Goal: Information Seeking & Learning: Learn about a topic

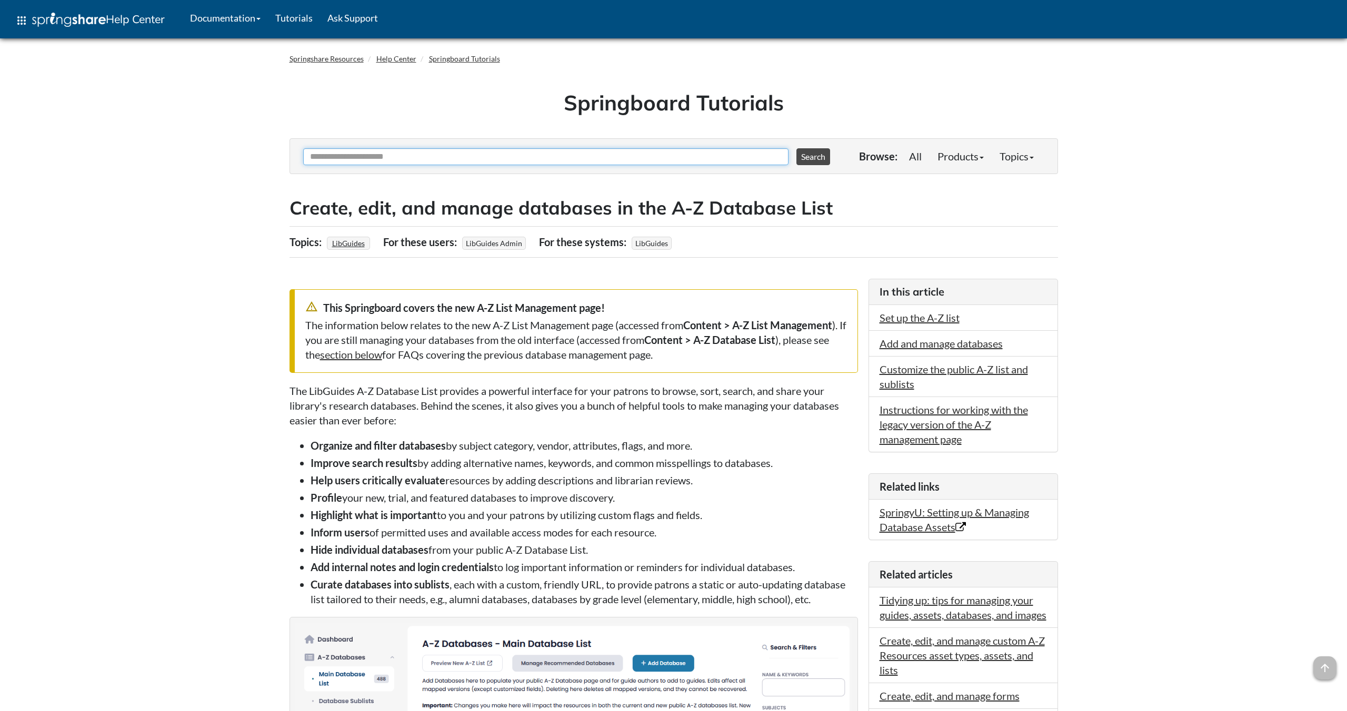
click at [626, 153] on input "Ask Another Question" at bounding box center [545, 156] width 485 height 17
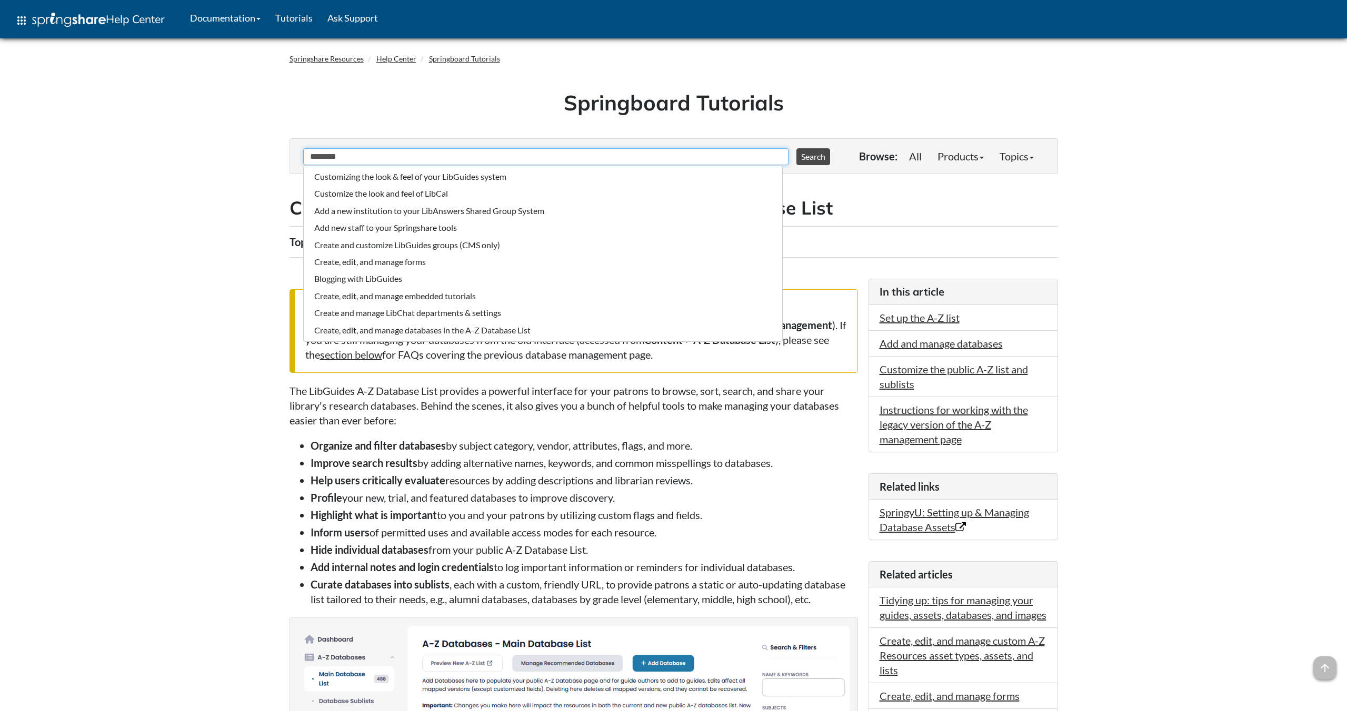
type input "**********"
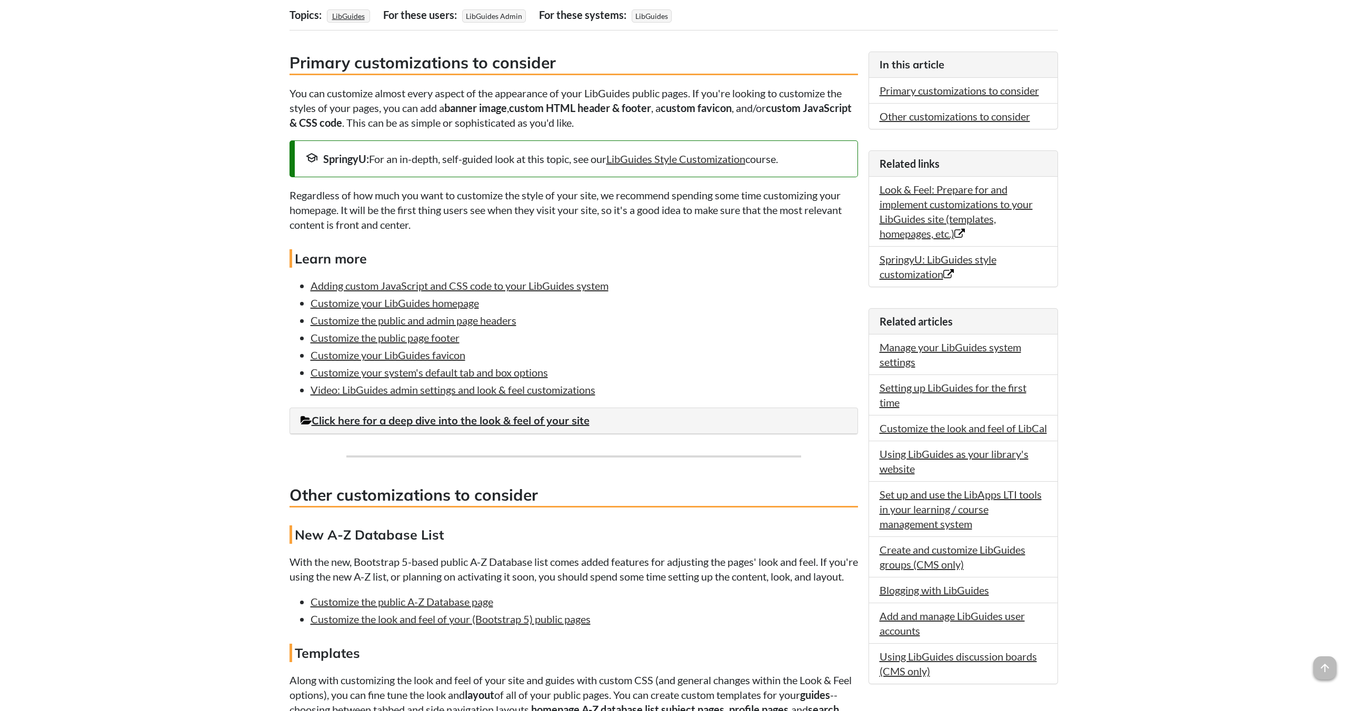
scroll to position [250, 0]
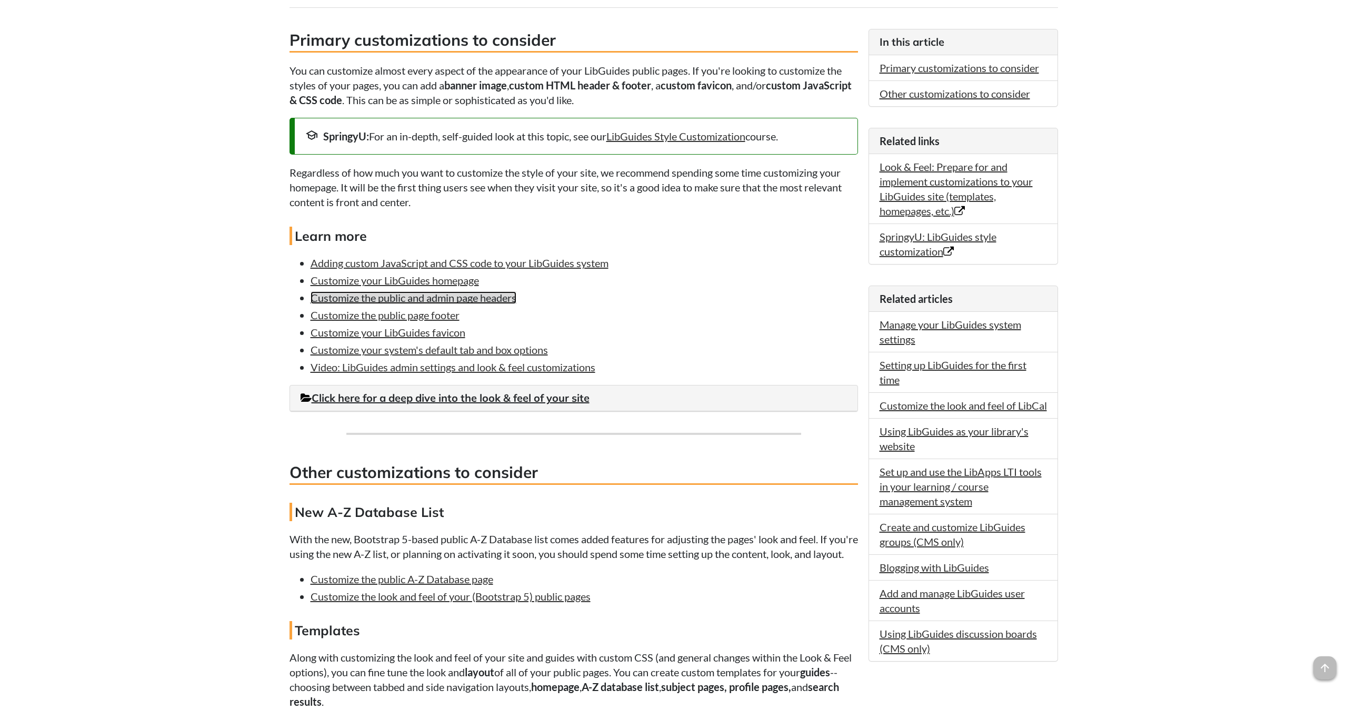
click at [435, 300] on link "Customize the public and admin page headers" at bounding box center [413, 298] width 206 height 13
